Goal: Information Seeking & Learning: Find specific fact

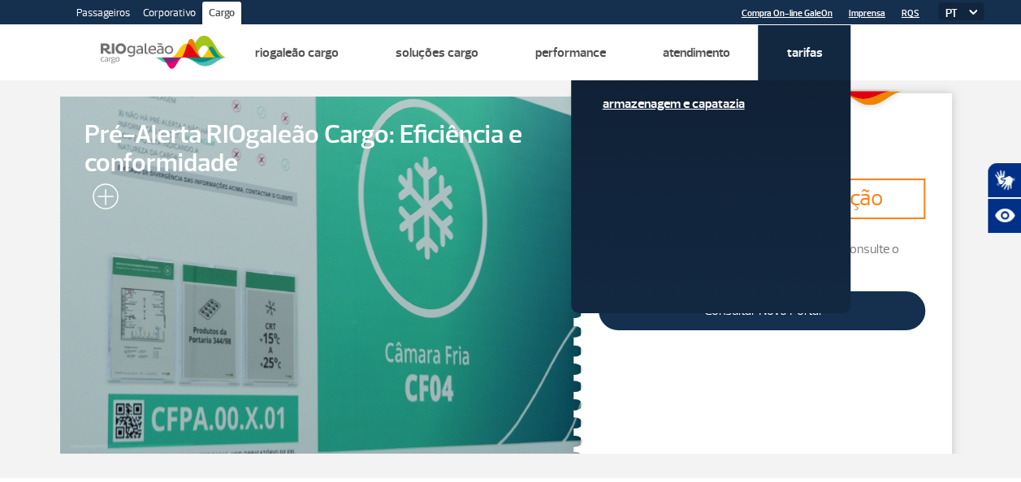
click at [700, 102] on link "Armazenagem e Capatazia" at bounding box center [711, 104] width 218 height 18
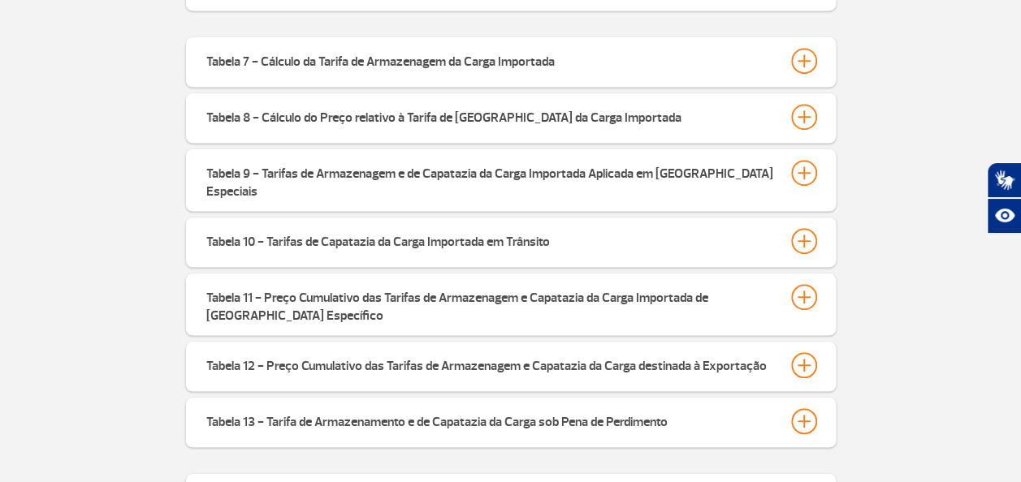
scroll to position [617, 0]
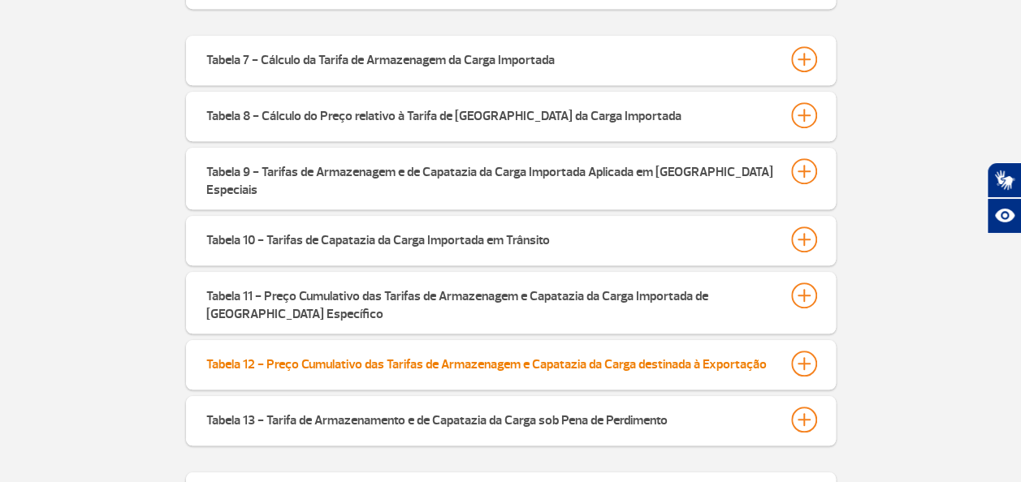
click at [318, 352] on div "Tabela 12 - Preço Cumulativo das Tarifas de Armazenagem e Capatazia da Carga de…" at bounding box center [486, 362] width 560 height 23
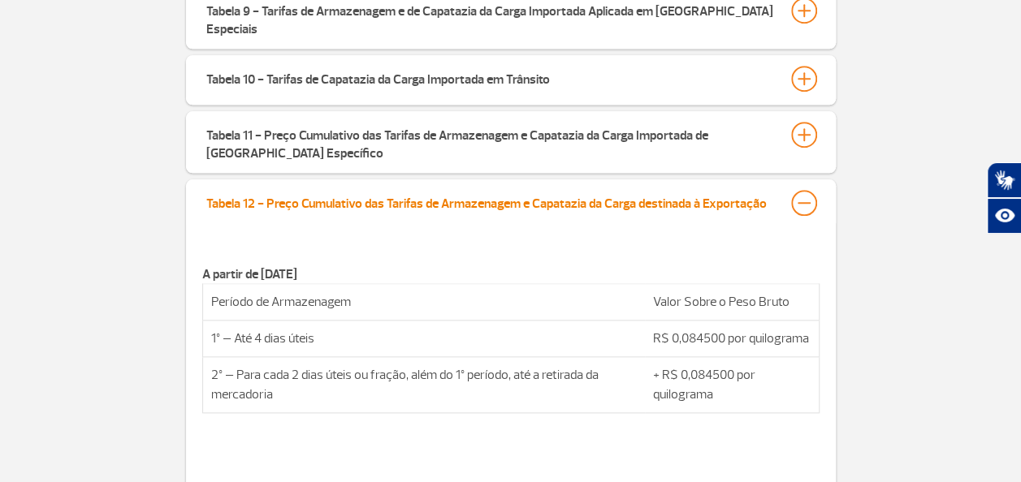
scroll to position [780, 0]
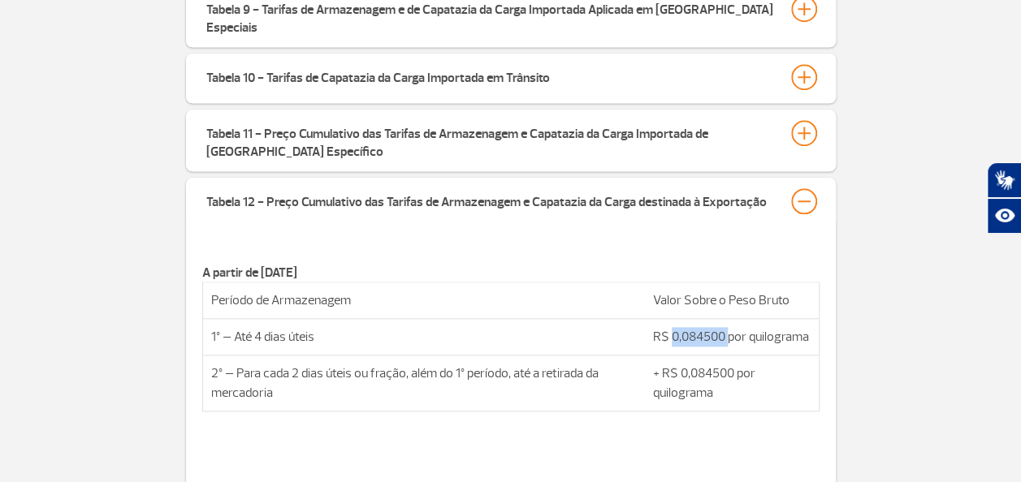
drag, startPoint x: 728, startPoint y: 322, endPoint x: 671, endPoint y: 330, distance: 57.4
click at [671, 330] on td "R$ 0,084500 por quilograma" at bounding box center [732, 337] width 175 height 37
copy td "0,084500"
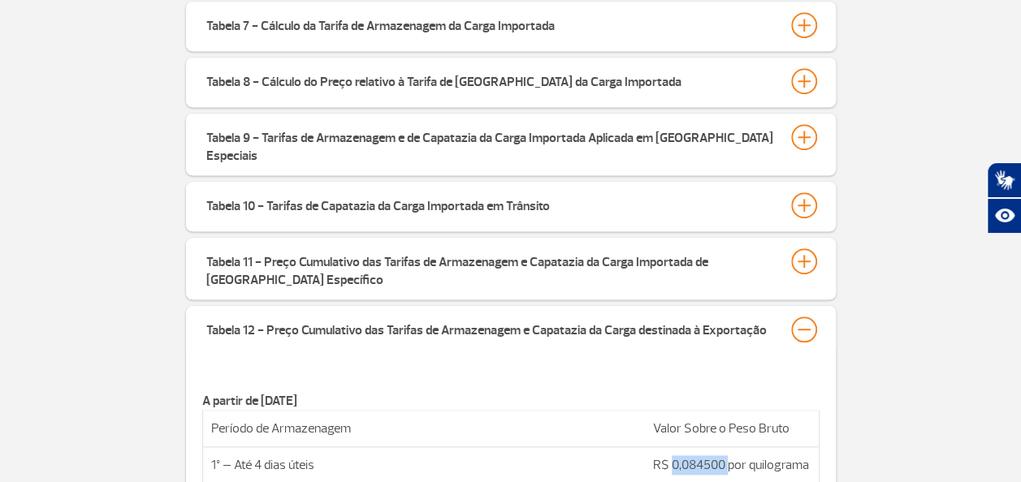
scroll to position [633, 0]
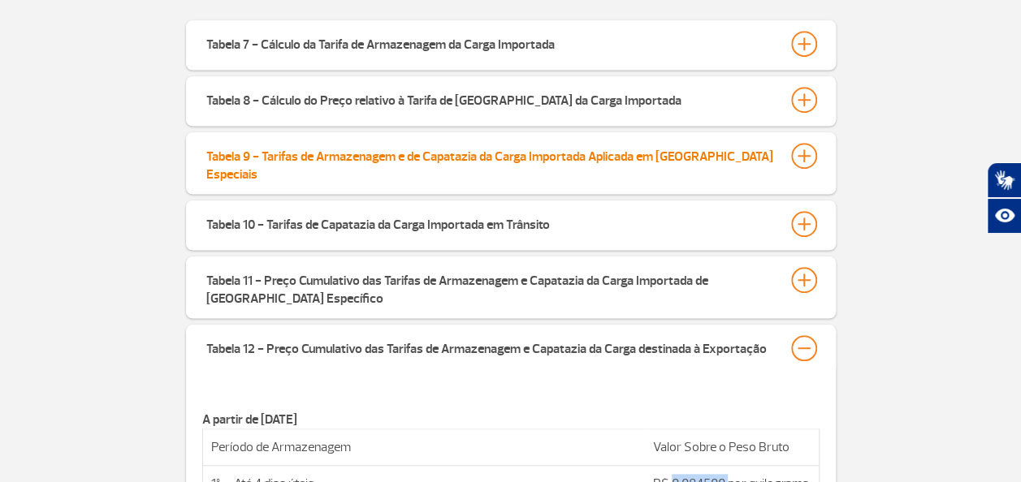
click at [478, 149] on div "Tabela 9 - Tarifas de Armazenagem e de Capatazia da Carga Importada Aplicada em…" at bounding box center [490, 163] width 569 height 41
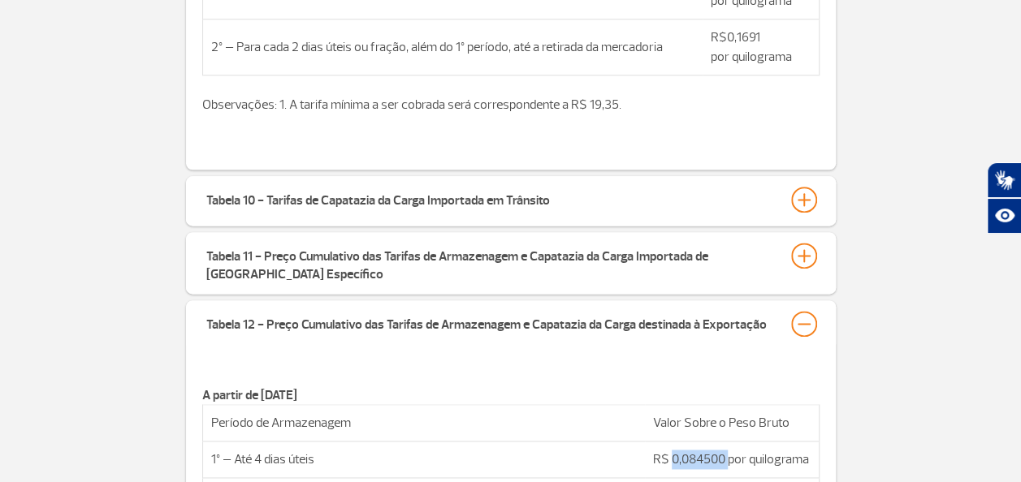
scroll to position [953, 0]
